Goal: Navigation & Orientation: Find specific page/section

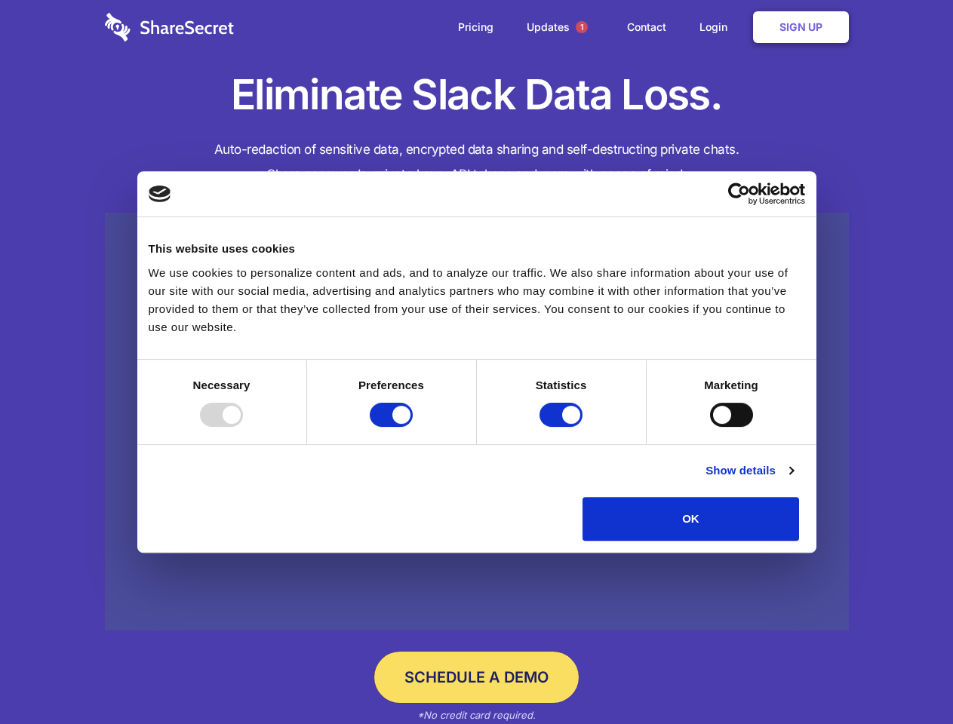
click at [243, 427] on div at bounding box center [221, 415] width 43 height 24
click at [413, 427] on input "Preferences" at bounding box center [391, 415] width 43 height 24
checkbox input "false"
click at [563, 427] on input "Statistics" at bounding box center [560, 415] width 43 height 24
checkbox input "false"
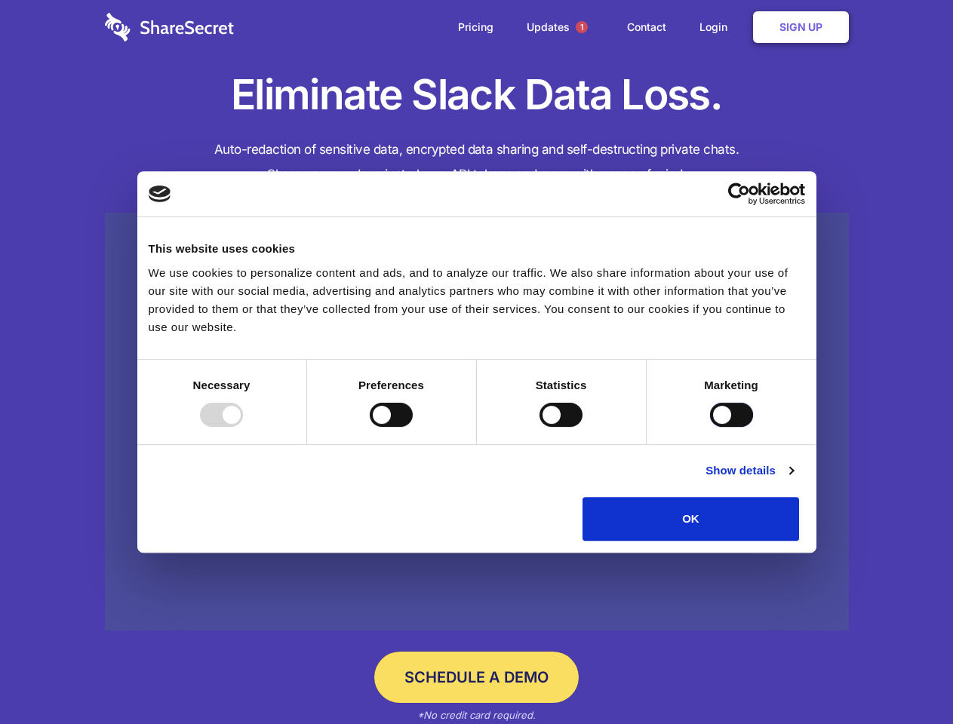
click at [710, 427] on input "Marketing" at bounding box center [731, 415] width 43 height 24
checkbox input "true"
click at [793, 480] on link "Show details" at bounding box center [748, 471] width 87 height 18
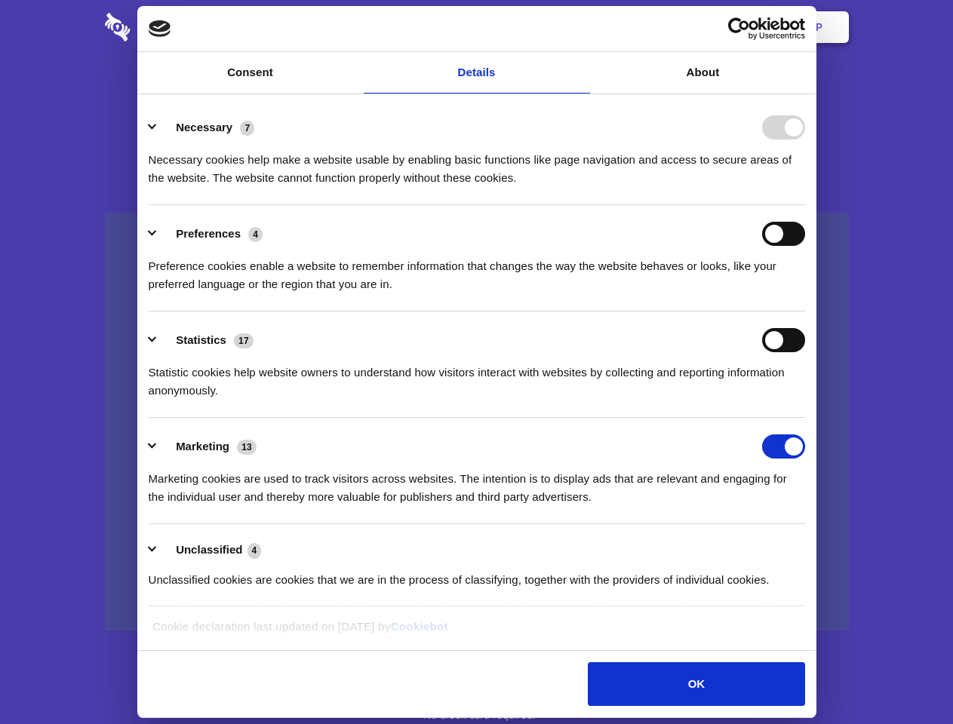
click at [805, 205] on li "Necessary 7 Necessary cookies help make a website usable by enabling basic func…" at bounding box center [477, 152] width 656 height 106
click at [581, 27] on span "1" at bounding box center [582, 27] width 12 height 12
